Goal: Information Seeking & Learning: Check status

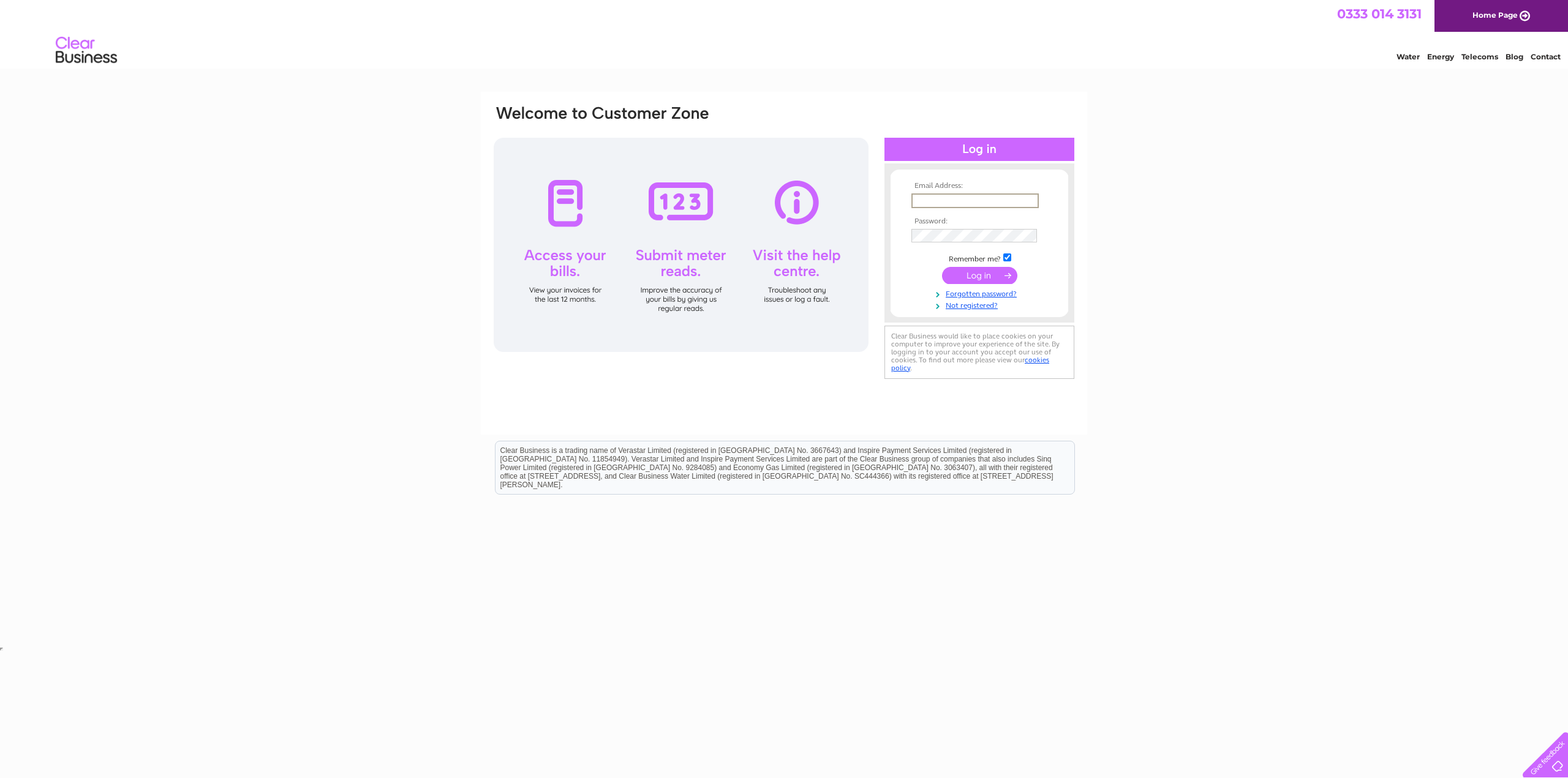
click at [1021, 200] on input "text" at bounding box center [974, 200] width 127 height 15
click at [942, 267] on input "submit" at bounding box center [979, 275] width 75 height 17
type input "info@lavenderblueglasgow.co.uk"
click at [981, 277] on input "submit" at bounding box center [979, 274] width 75 height 17
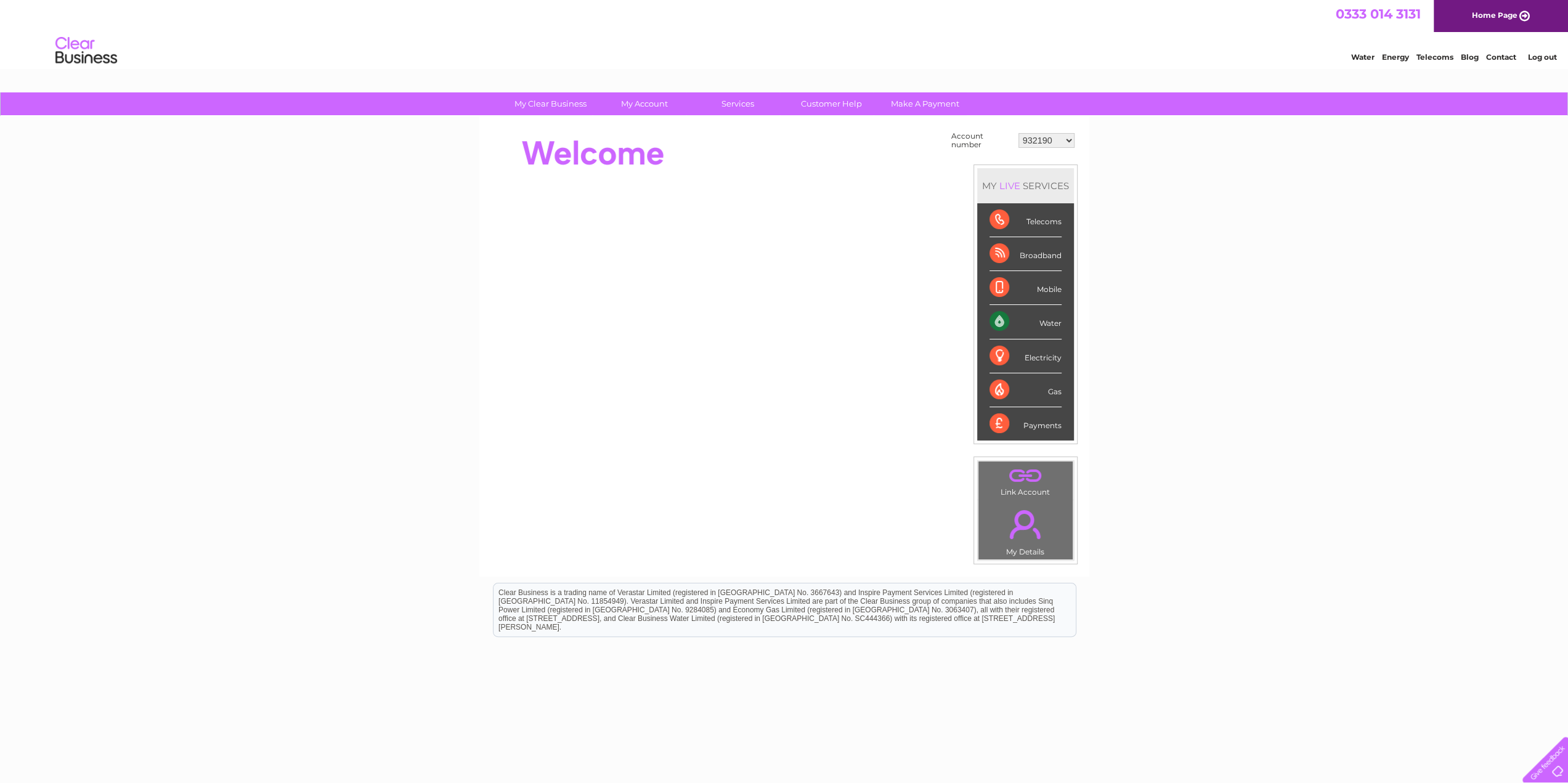
click at [1066, 142] on select "932190 30322204" at bounding box center [1046, 140] width 56 height 15
click at [649, 200] on link "E-Billing" at bounding box center [649, 204] width 102 height 25
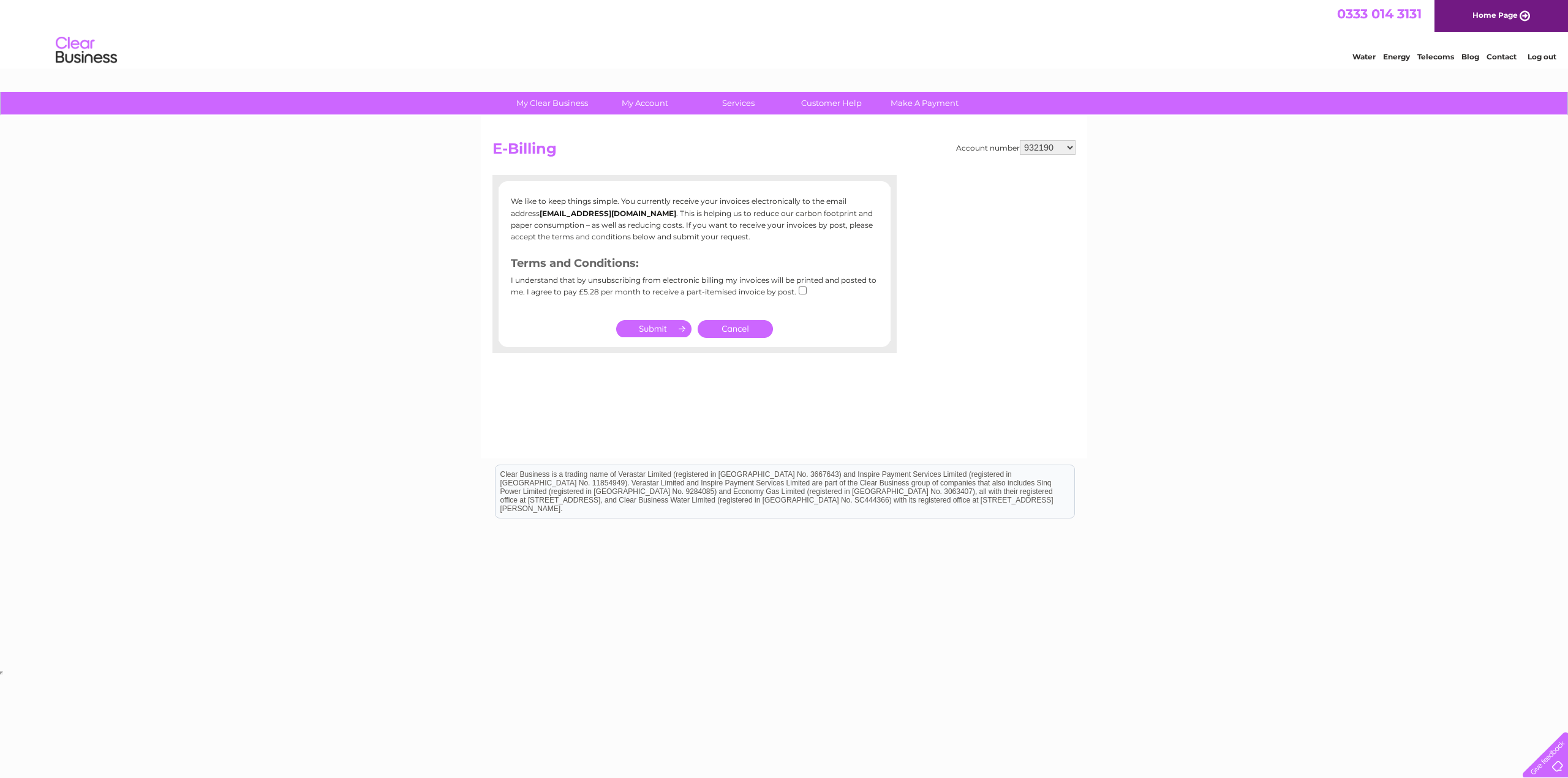
click at [734, 323] on link "Cancel" at bounding box center [736, 328] width 75 height 18
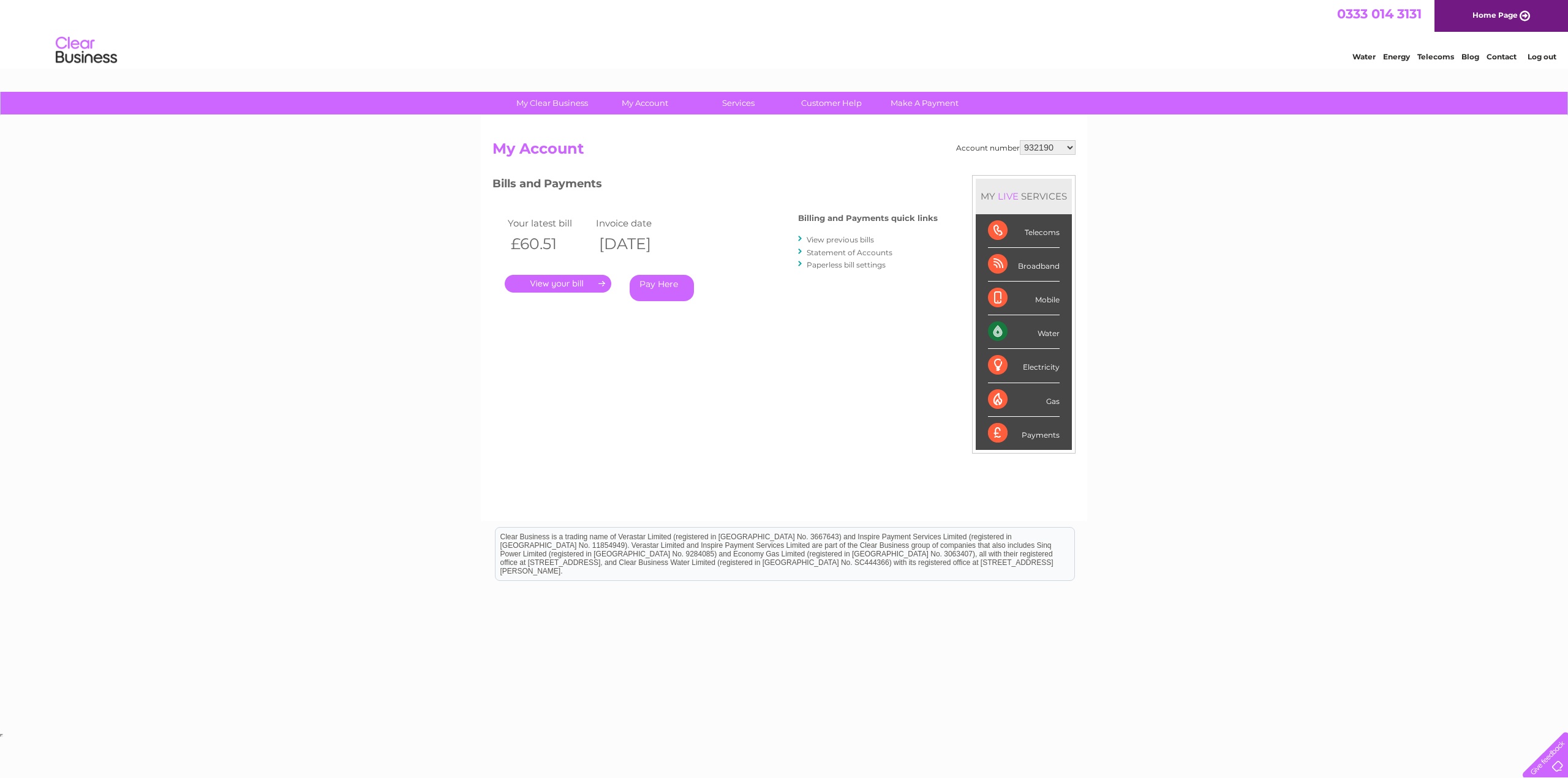
click at [1044, 145] on select "932190 30322204" at bounding box center [1047, 147] width 56 height 15
select select "30322204"
click at [1021, 140] on select "932190 30322204" at bounding box center [1047, 147] width 56 height 15
click at [650, 131] on link "Bills and Payments" at bounding box center [650, 127] width 101 height 25
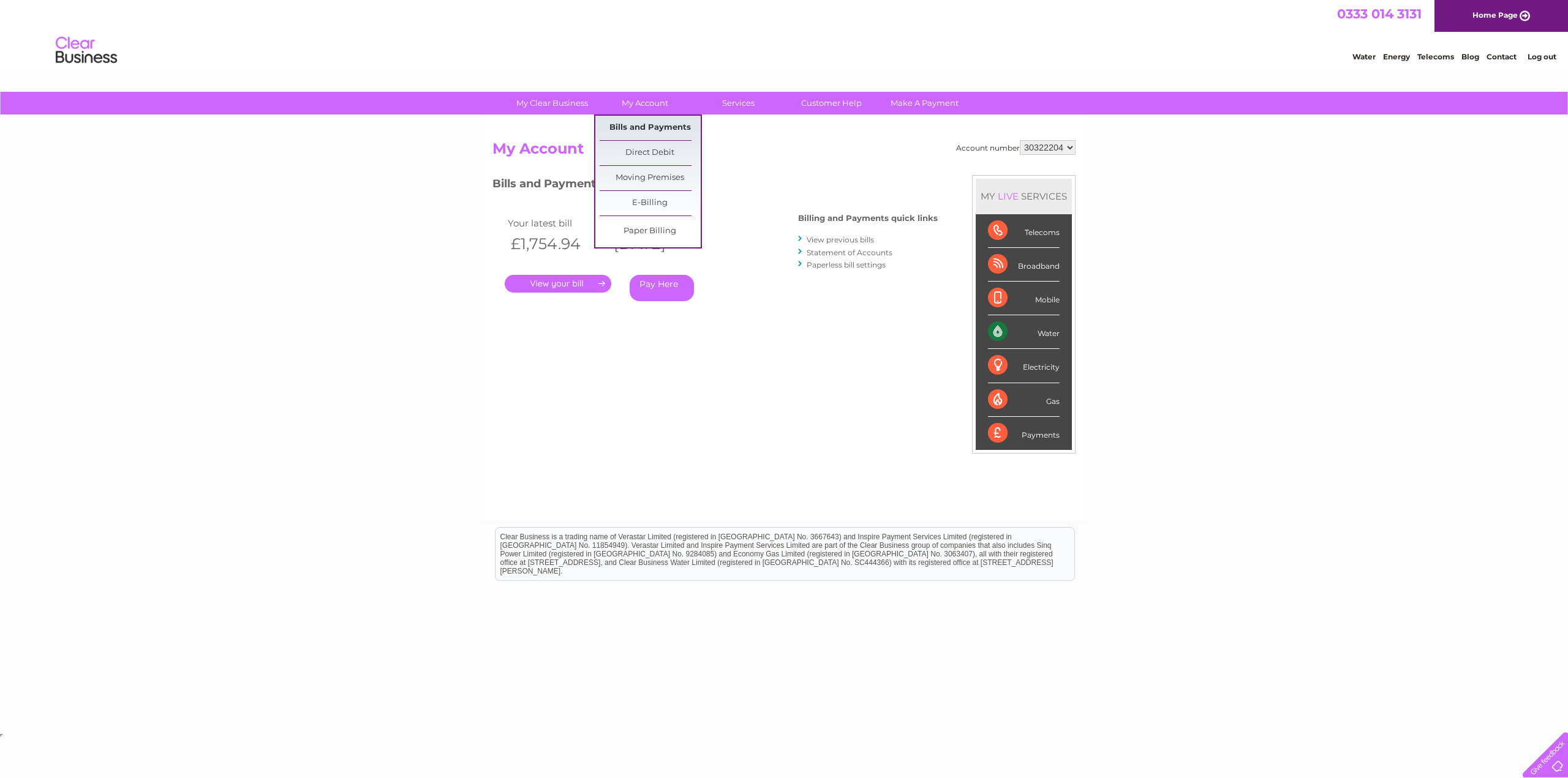
click at [643, 127] on link "Bills and Payments" at bounding box center [650, 127] width 101 height 25
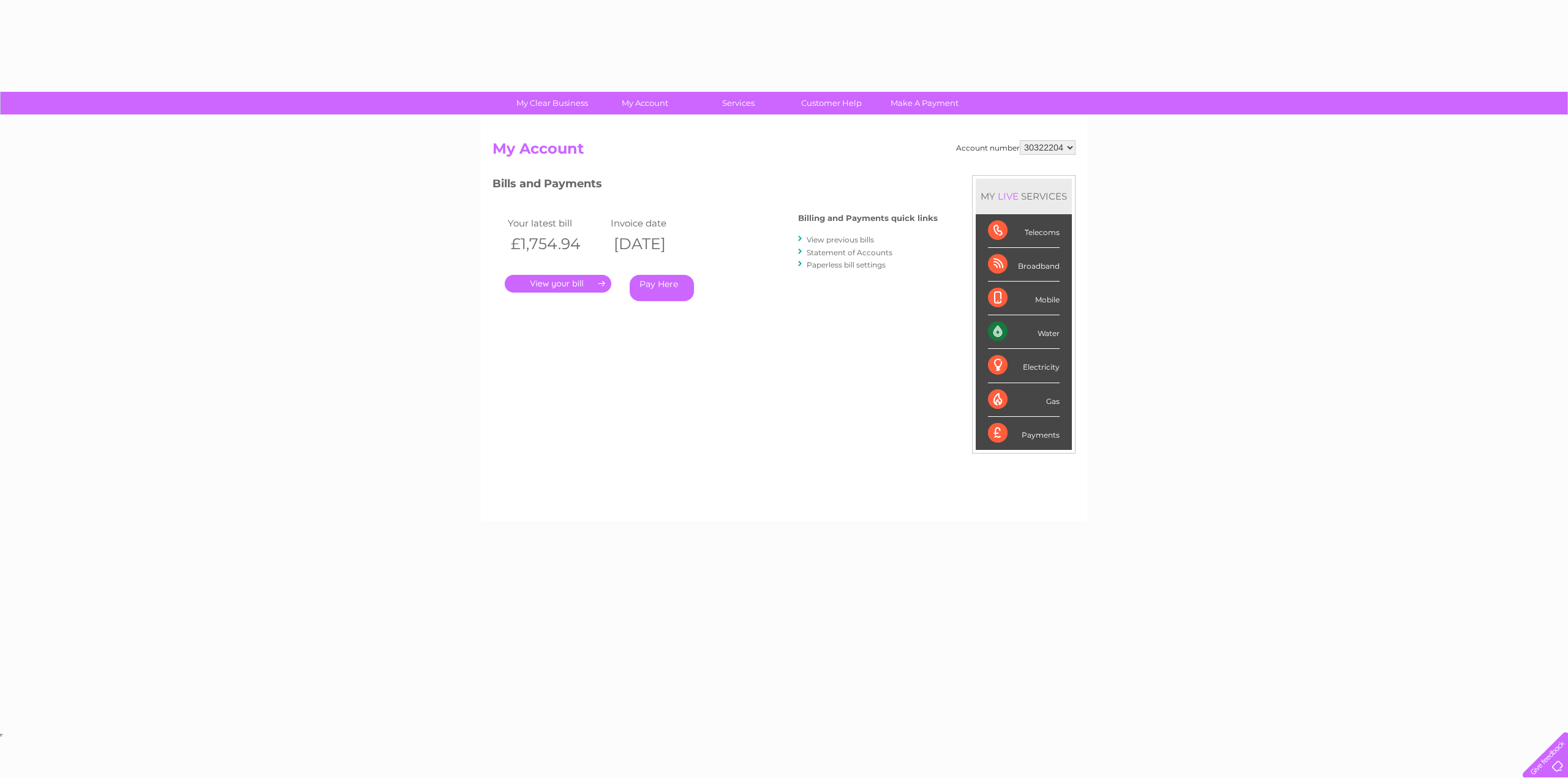
click at [643, 127] on div "Account number 932190 30322204 My Account MY LIVE SERVICES Telecoms Broadband M…" at bounding box center [784, 318] width 606 height 405
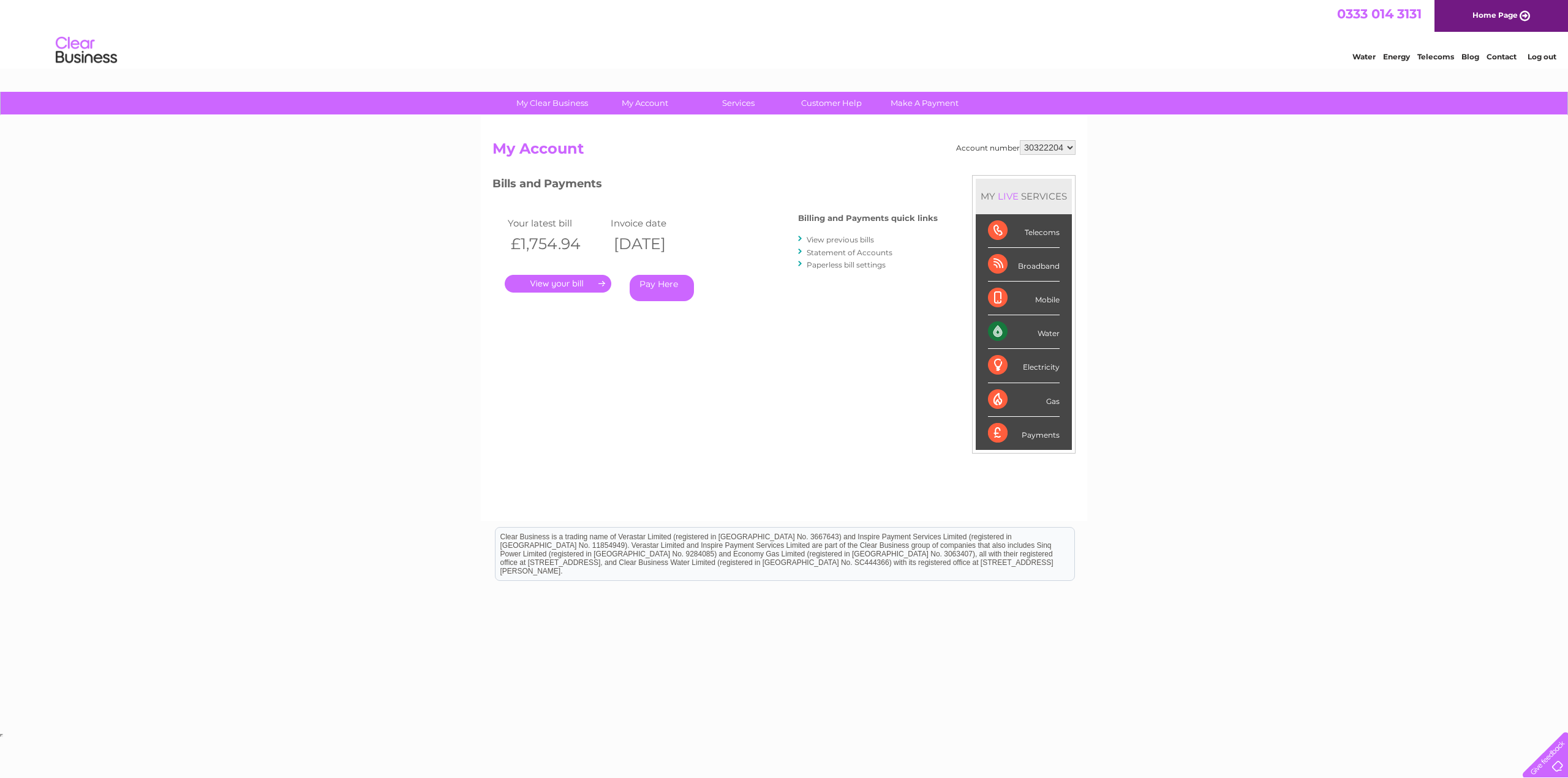
click at [1038, 151] on select "932190 30322204" at bounding box center [1047, 147] width 56 height 15
select select "932190"
click at [1021, 140] on select "932190 30322204" at bounding box center [1047, 147] width 56 height 15
click at [1065, 144] on select "932190 30322204" at bounding box center [1047, 147] width 56 height 15
select select "30322204"
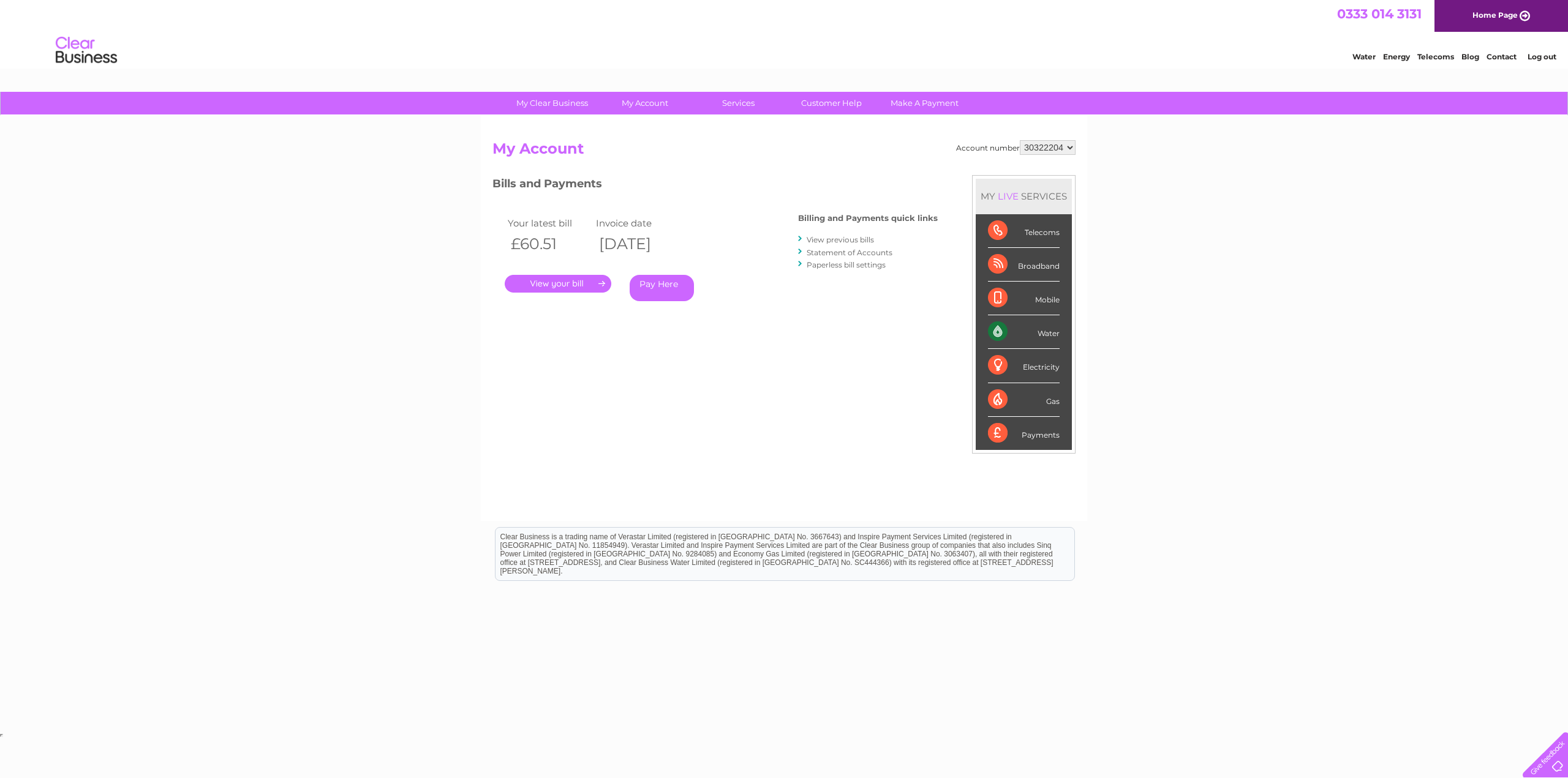
click at [1021, 140] on select "932190 30322204" at bounding box center [1047, 147] width 56 height 15
click at [564, 285] on link "." at bounding box center [558, 284] width 107 height 18
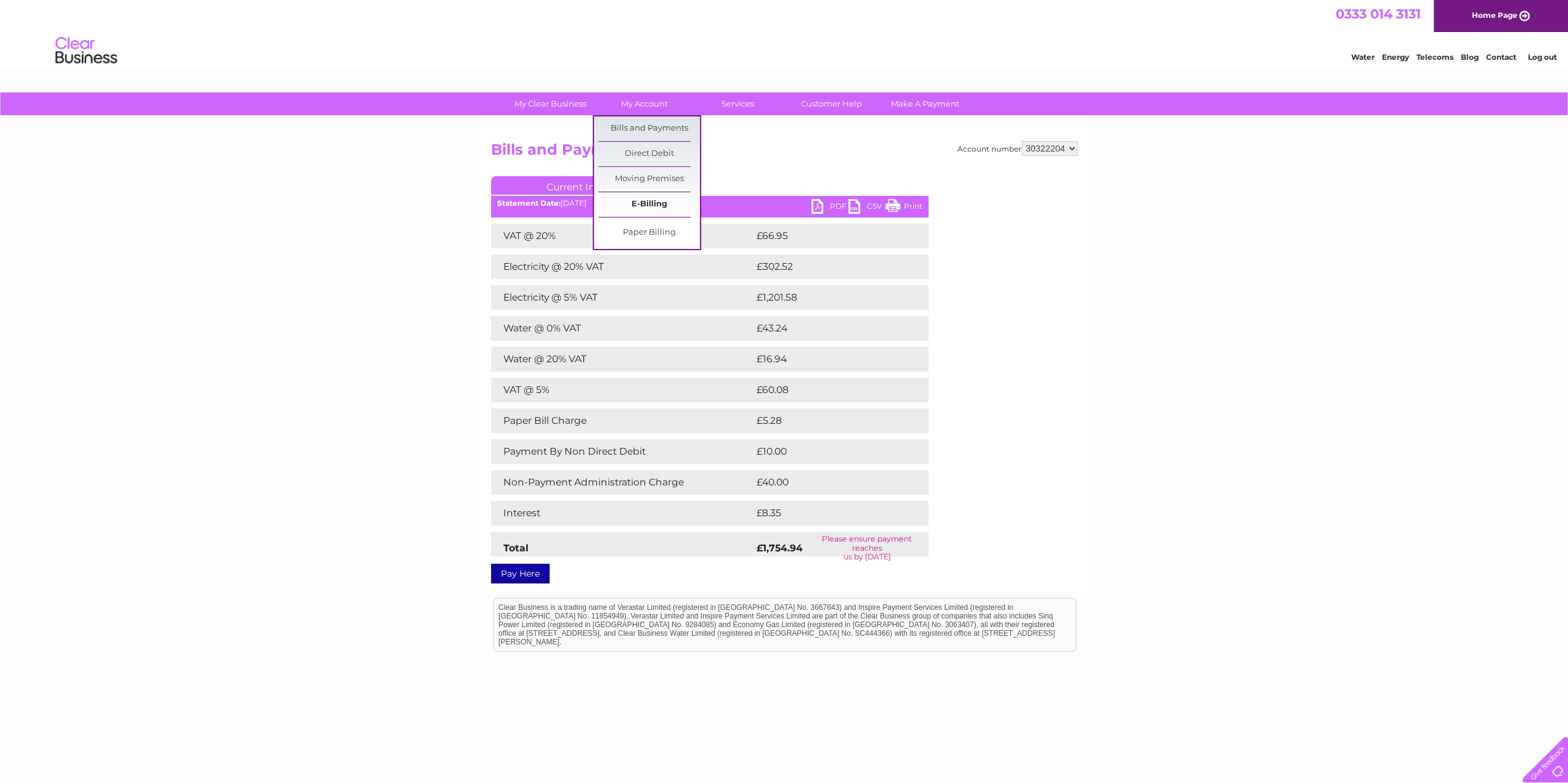
click at [647, 195] on link "E-Billing" at bounding box center [649, 204] width 102 height 25
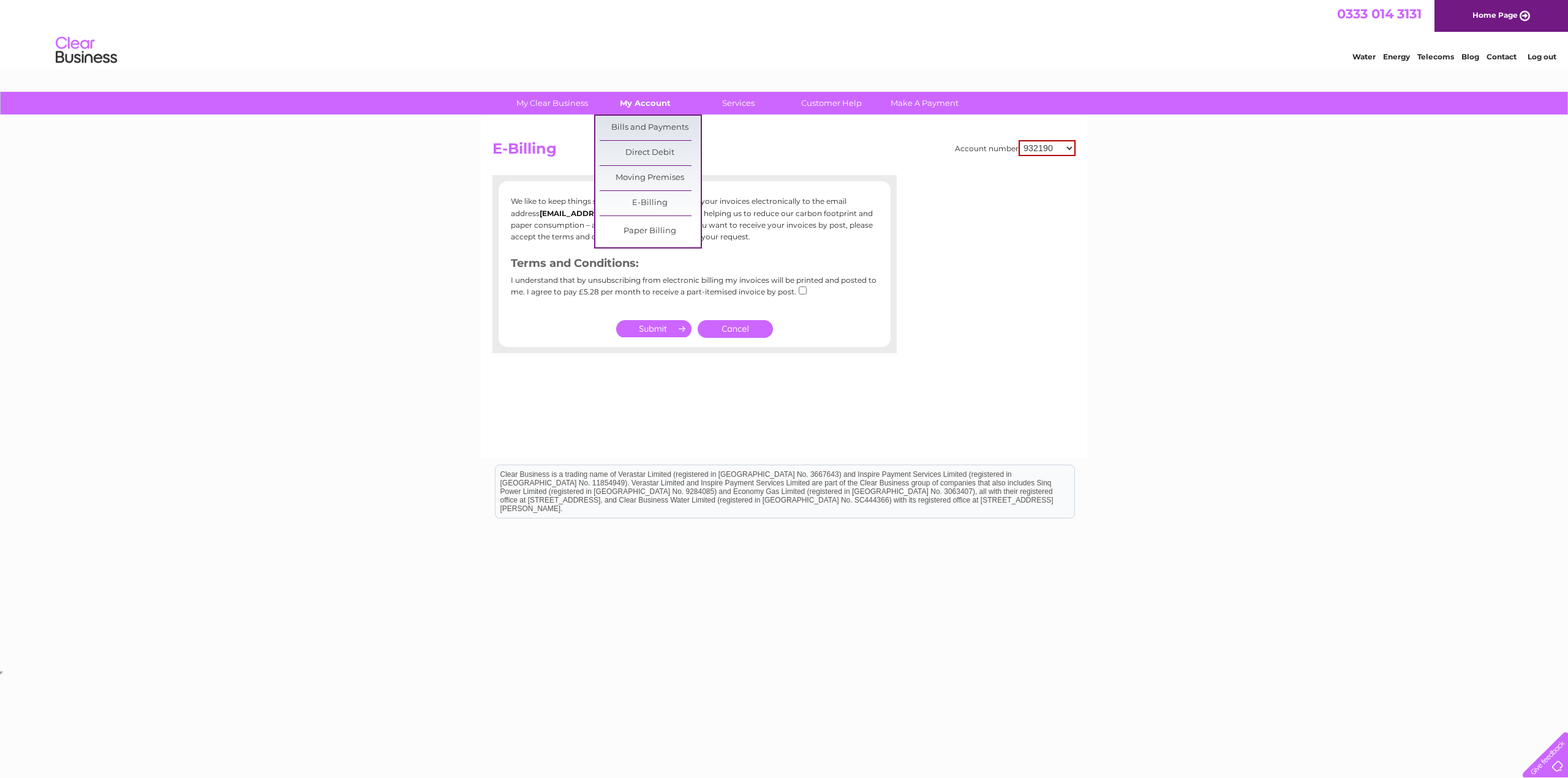
click at [640, 103] on link "My Account" at bounding box center [645, 103] width 101 height 22
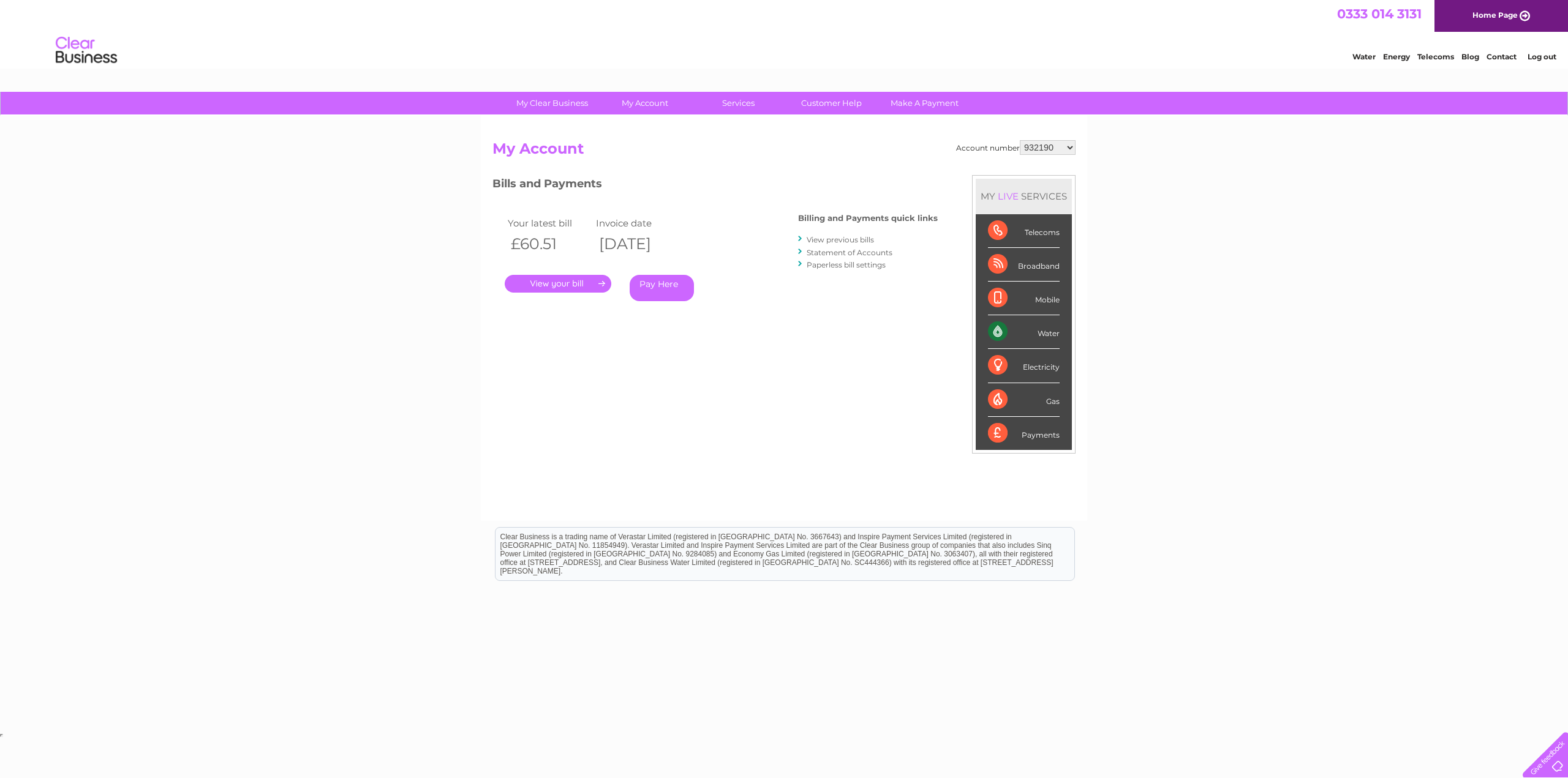
click at [866, 255] on link "Statement of Accounts" at bounding box center [849, 252] width 86 height 9
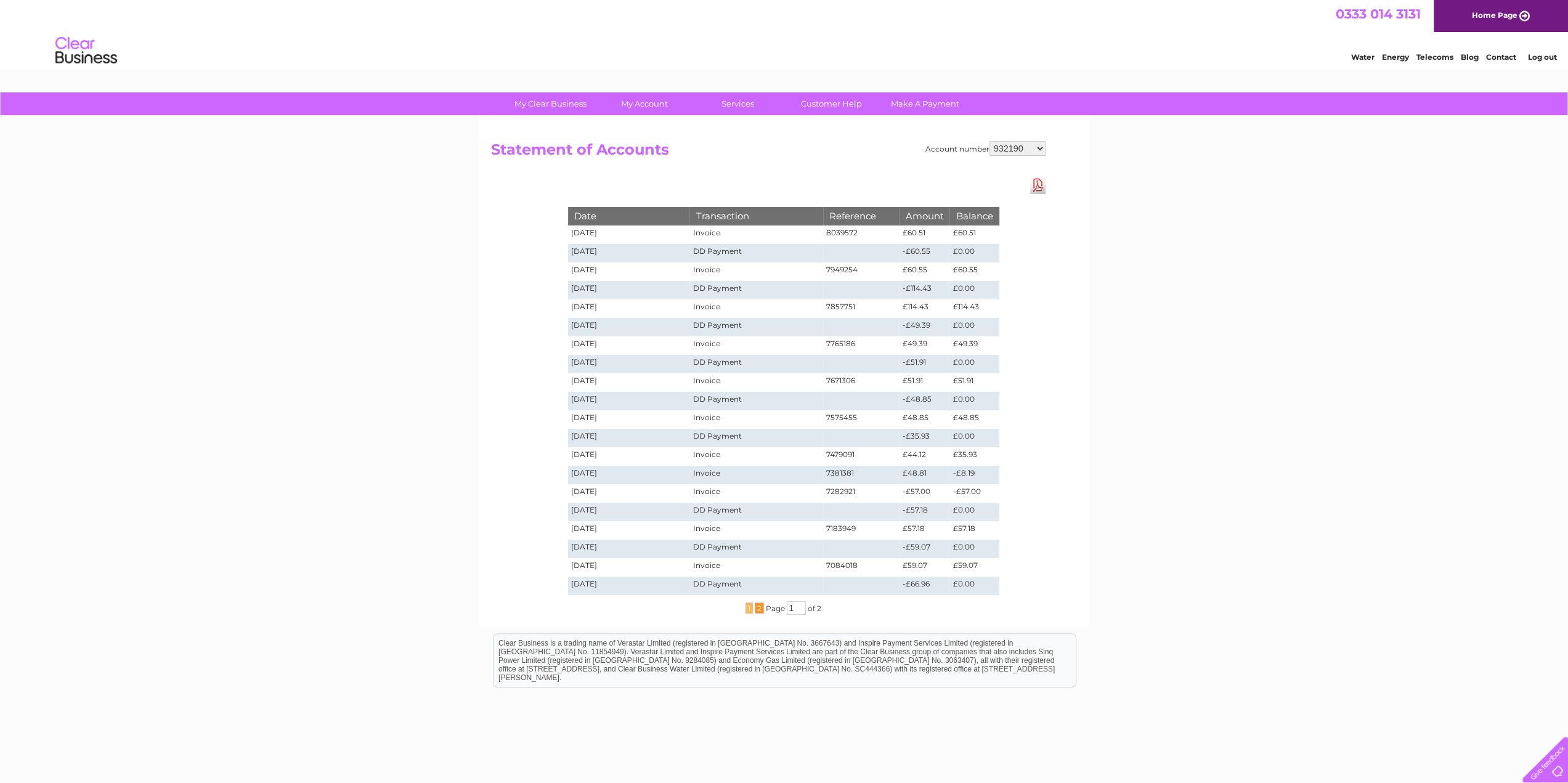
click at [755, 609] on span "2" at bounding box center [759, 607] width 9 height 11
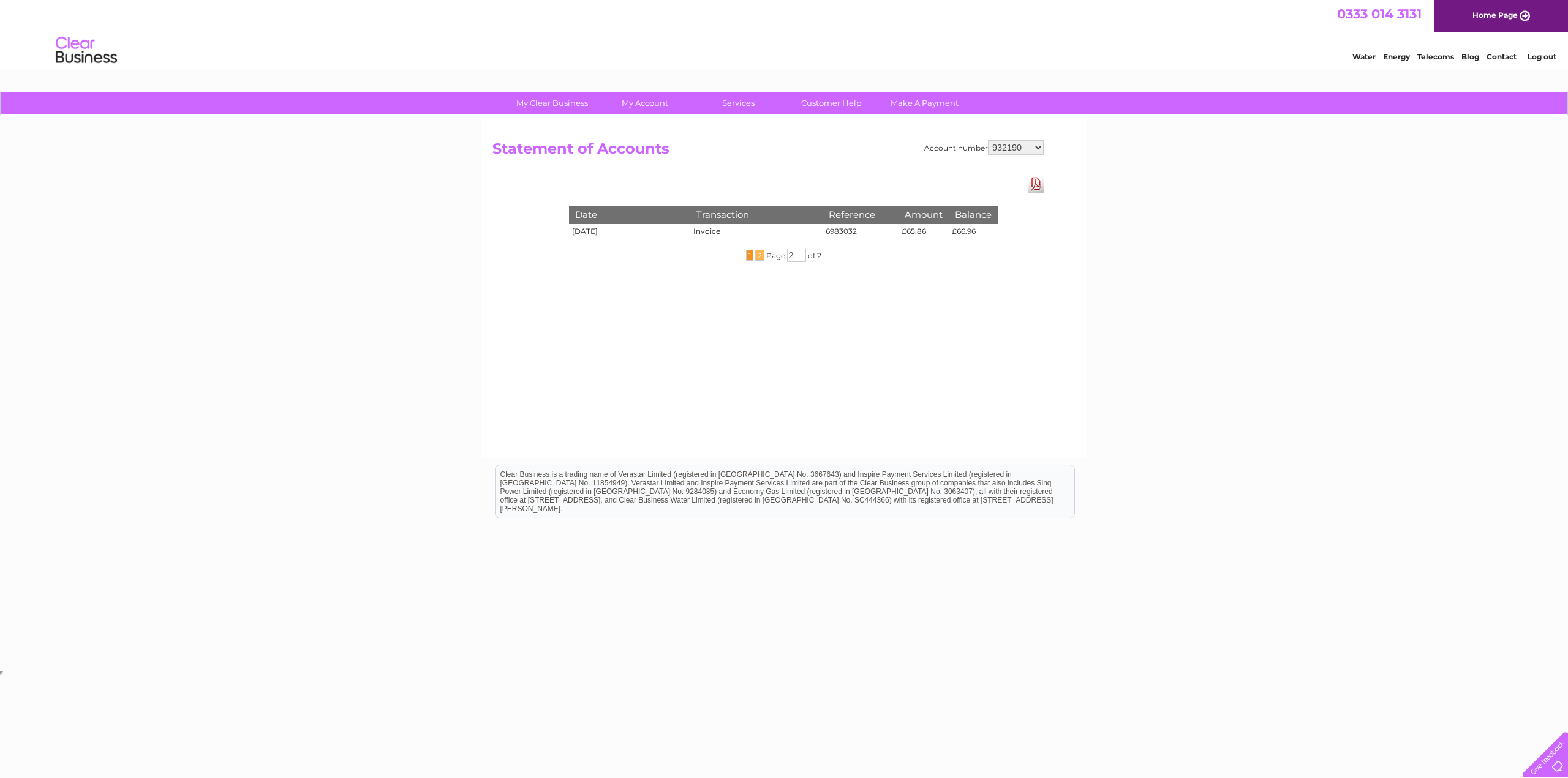
click at [748, 259] on span "1" at bounding box center [749, 255] width 8 height 11
